Goal: Navigation & Orientation: Understand site structure

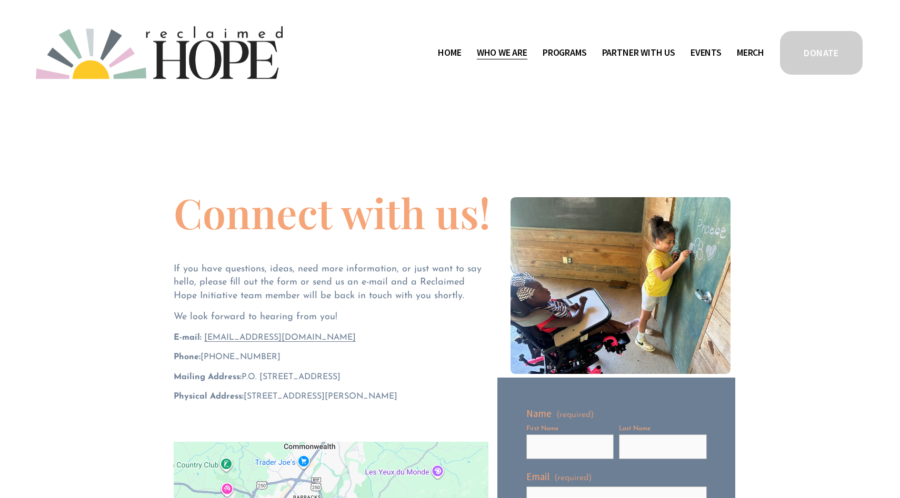
click at [0, 0] on span "Program Partners" at bounding box center [0, 0] width 0 height 0
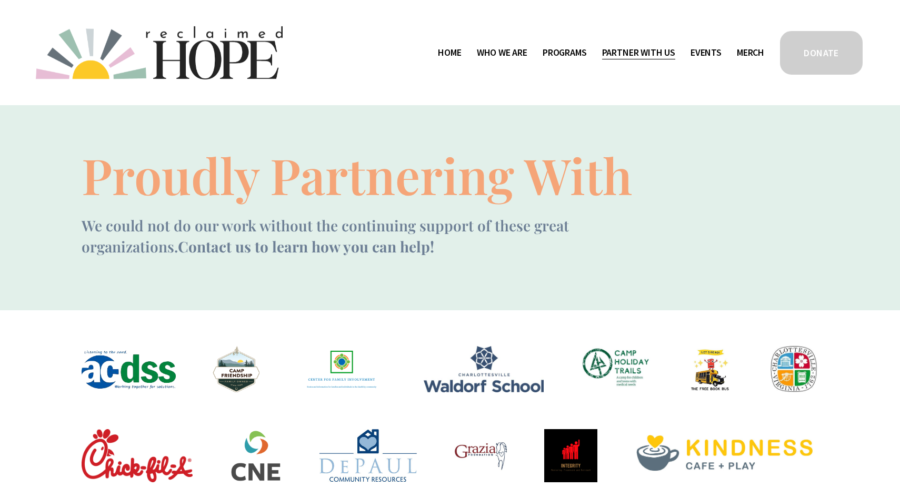
click at [0, 0] on span "Mission Partners" at bounding box center [0, 0] width 0 height 0
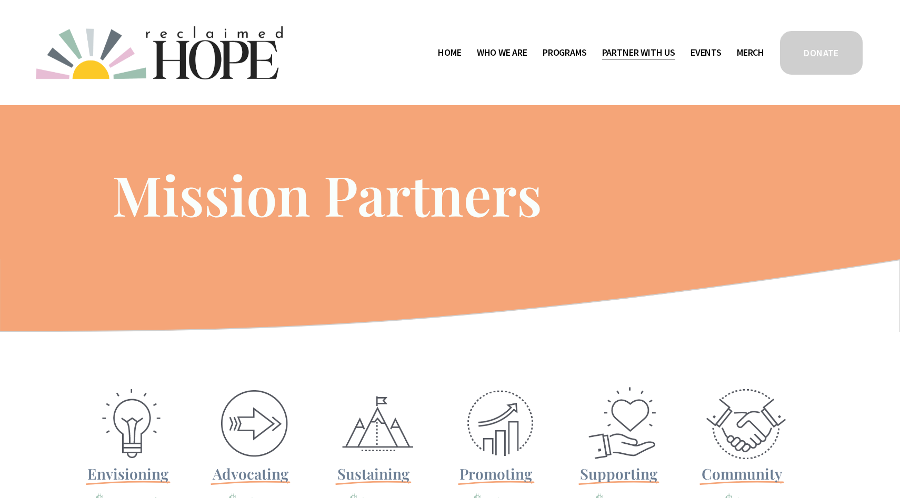
scroll to position [3, 0]
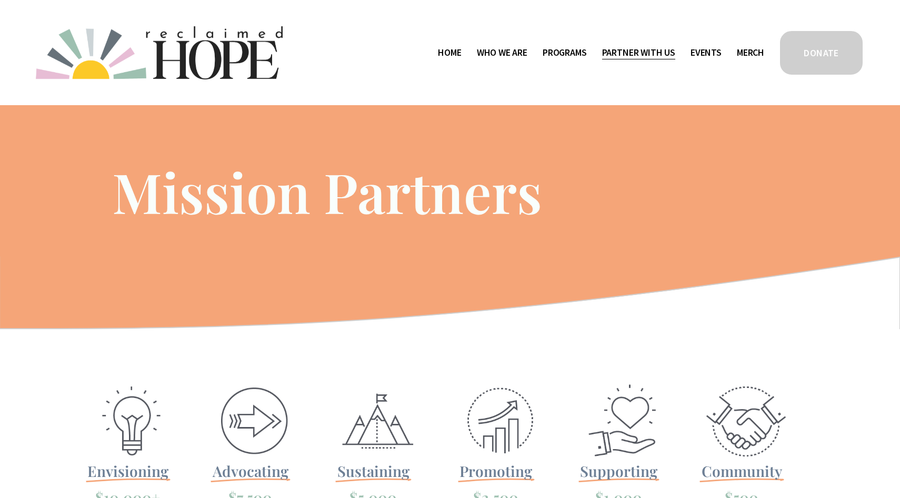
click at [0, 0] on span "Work With Us" at bounding box center [0, 0] width 0 height 0
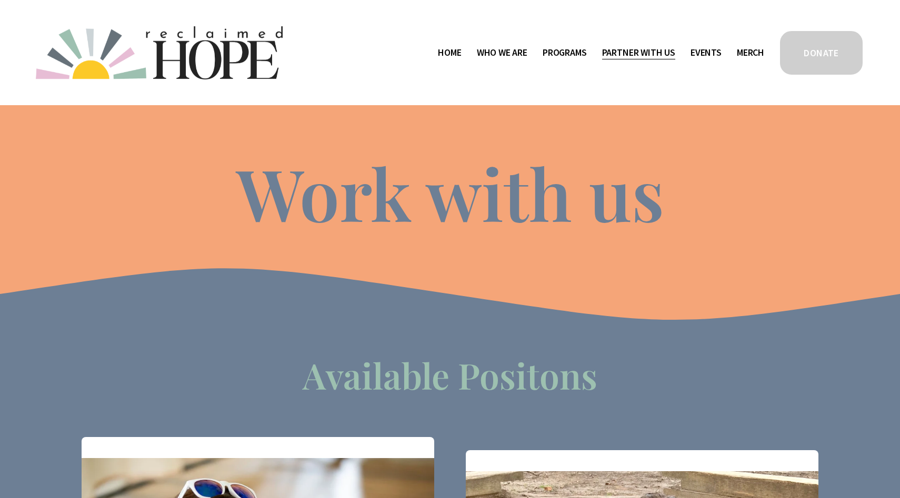
click at [0, 0] on span "Program Partners" at bounding box center [0, 0] width 0 height 0
